Goal: Navigation & Orientation: Find specific page/section

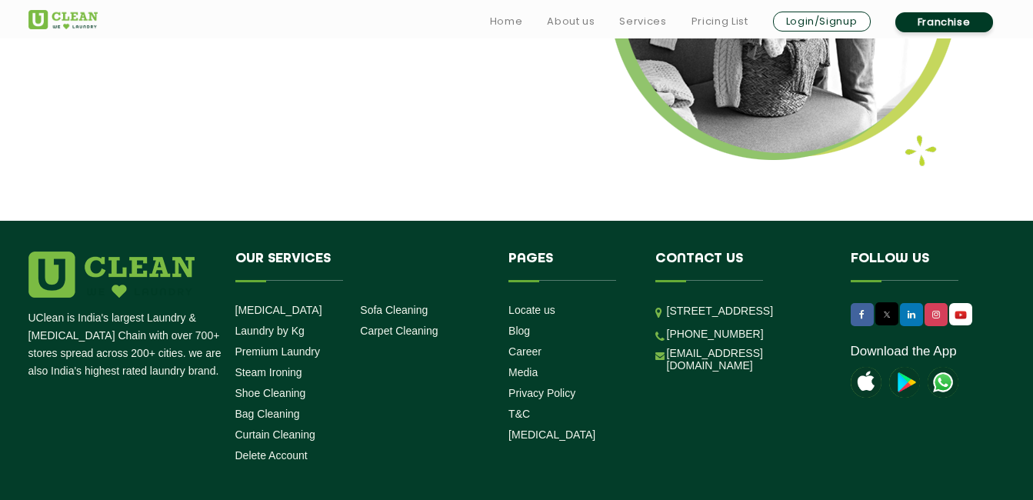
scroll to position [2076, 0]
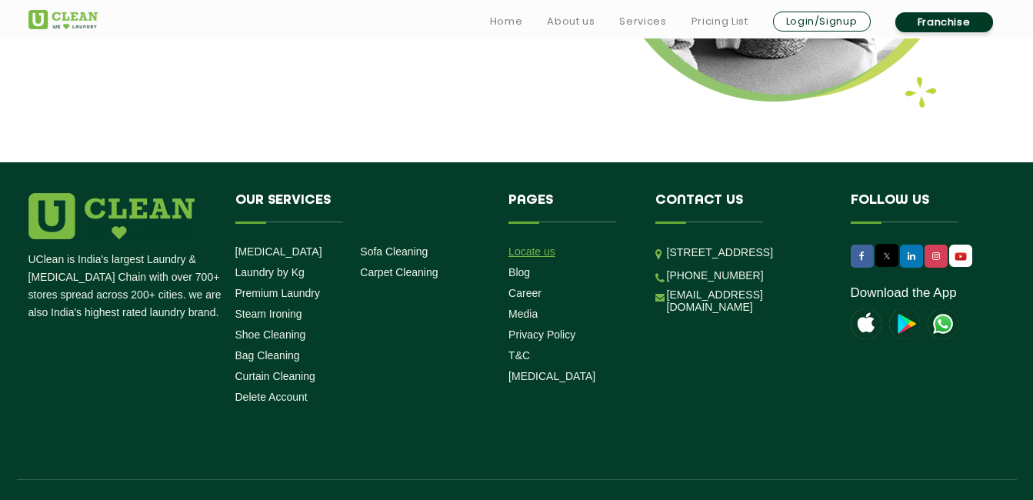
click at [543, 245] on link "Locate us" at bounding box center [531, 251] width 47 height 12
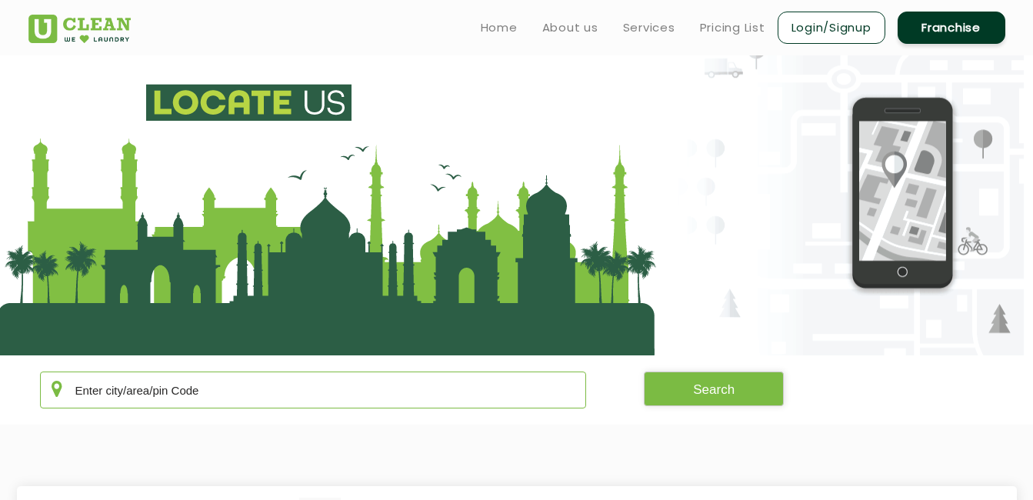
click at [391, 396] on input "text" at bounding box center [313, 389] width 547 height 37
click at [705, 397] on button "Search" at bounding box center [713, 388] width 140 height 35
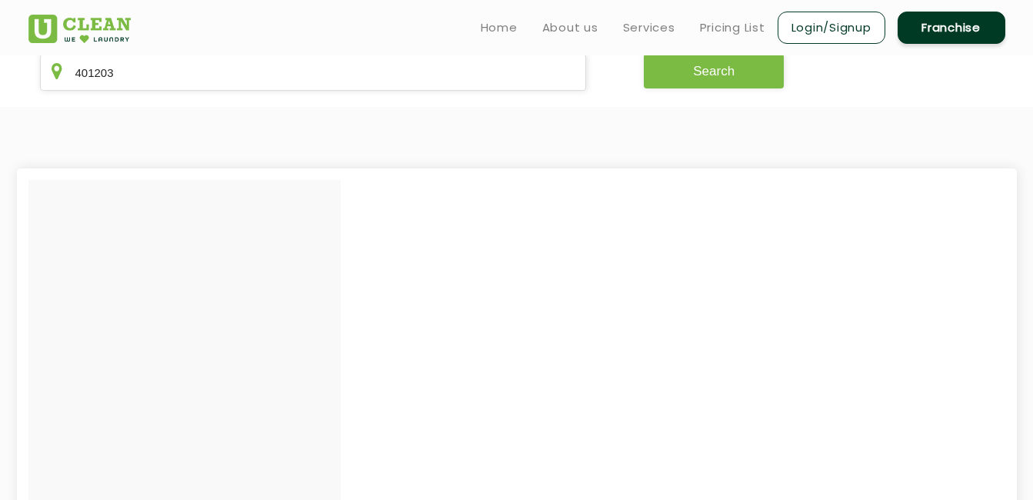
scroll to position [308, 0]
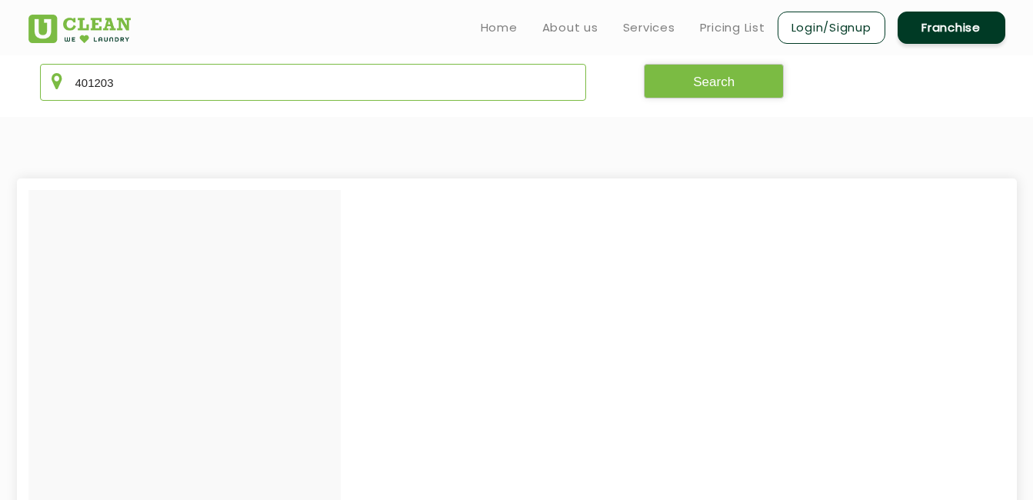
drag, startPoint x: 154, startPoint y: 79, endPoint x: 66, endPoint y: 92, distance: 88.6
click at [66, 92] on input "401203" at bounding box center [313, 82] width 547 height 37
type input "401208"
click at [658, 79] on button "Search" at bounding box center [713, 81] width 140 height 35
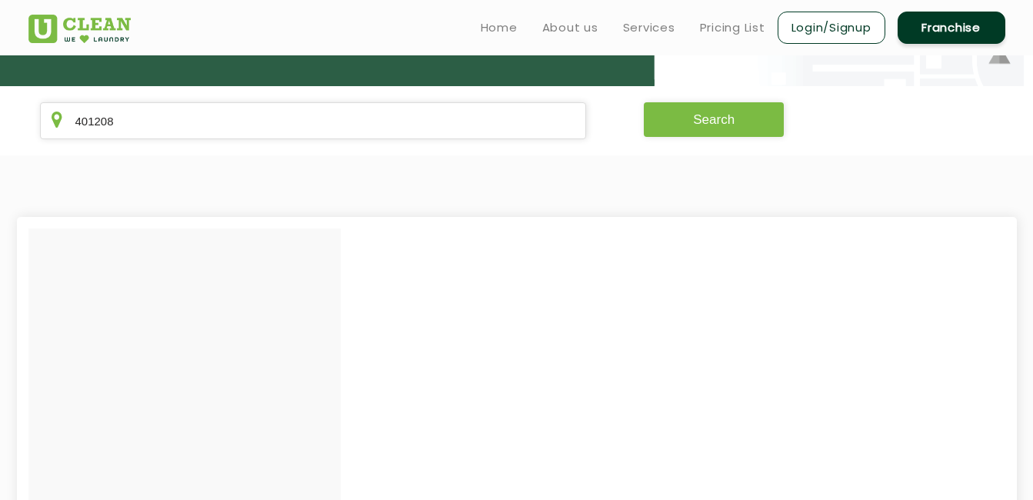
scroll to position [70, 0]
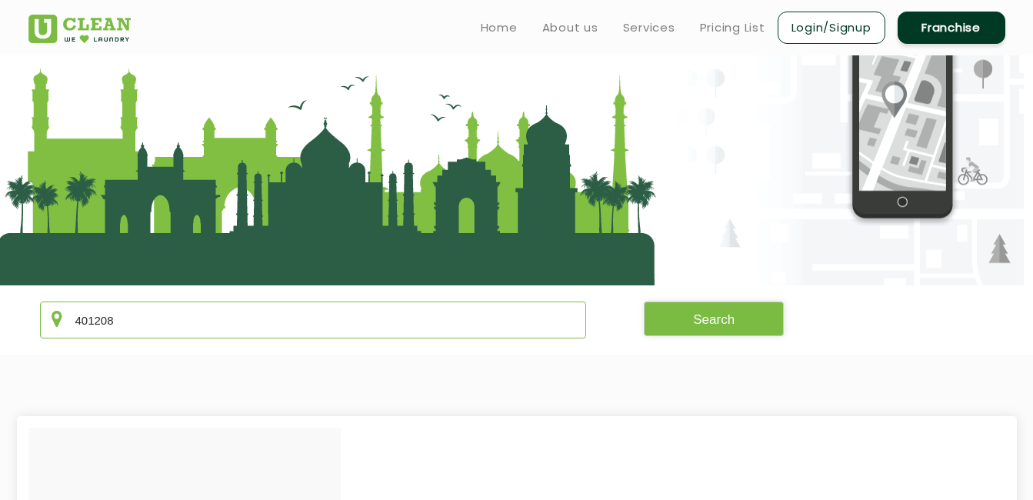
click at [455, 330] on input "401208" at bounding box center [313, 319] width 547 height 37
click at [673, 324] on button "Search" at bounding box center [713, 318] width 140 height 35
